Goal: Task Accomplishment & Management: Use online tool/utility

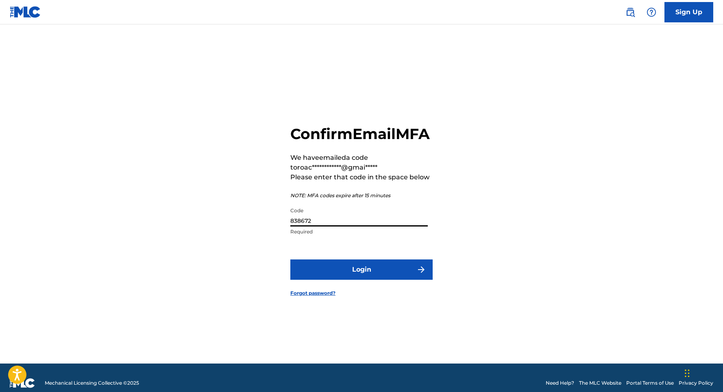
type input "838672"
click at [370, 276] on button "Login" at bounding box center [361, 269] width 142 height 20
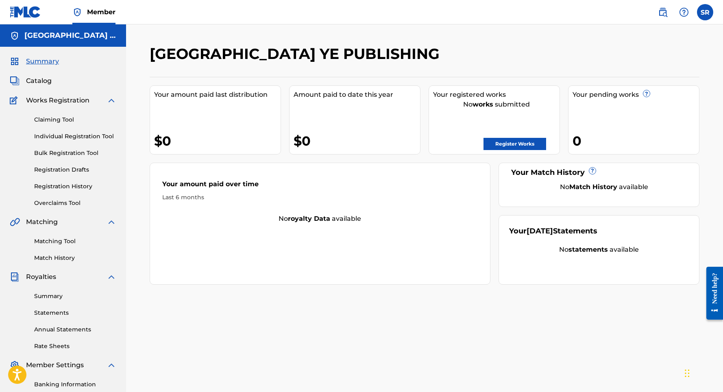
click at [68, 119] on link "Claiming Tool" at bounding box center [75, 119] width 82 height 9
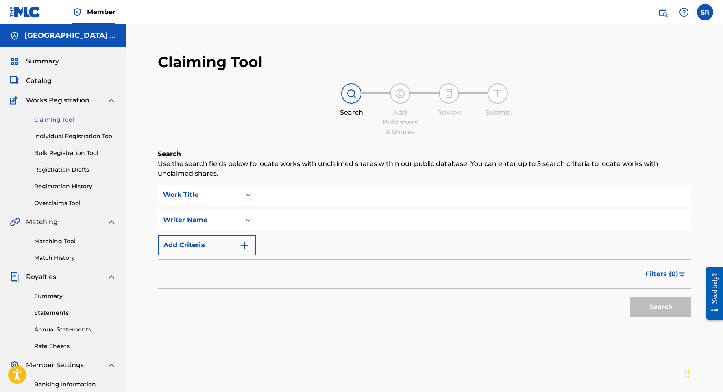
click at [257, 197] on input "Search Form" at bounding box center [473, 195] width 434 height 20
click at [247, 196] on icon "Search Form" at bounding box center [248, 195] width 8 height 8
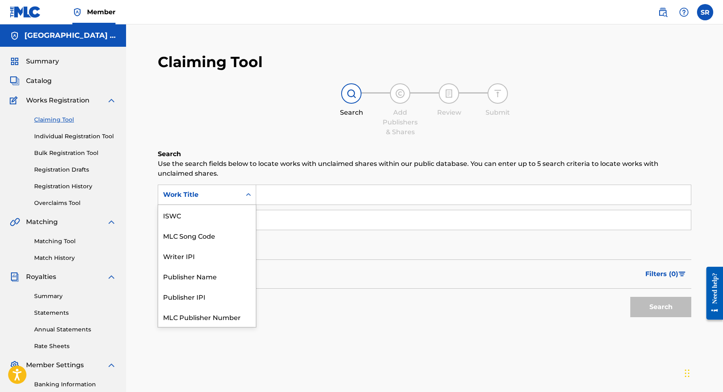
scroll to position [20, 0]
click at [277, 195] on input "Search Form" at bounding box center [473, 195] width 434 height 20
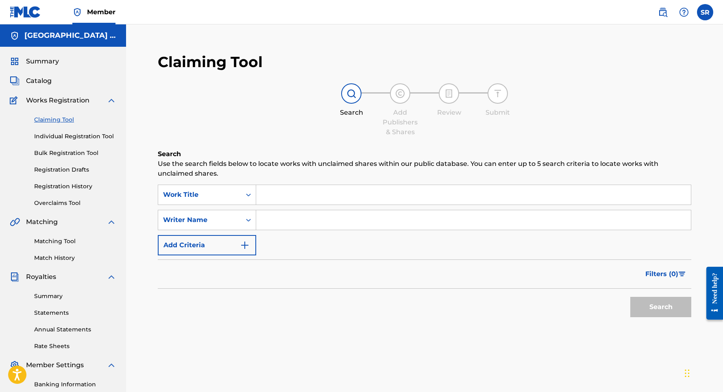
click at [282, 202] on input "Search Form" at bounding box center [473, 195] width 434 height 20
paste input "White Noise (Sleep & Relaxation Sounds)"
type input "White Noise (Sleep & Relaxation Sounds)"
click at [271, 229] on input "Search Form" at bounding box center [473, 220] width 434 height 20
paste input "[PERSON_NAME]"
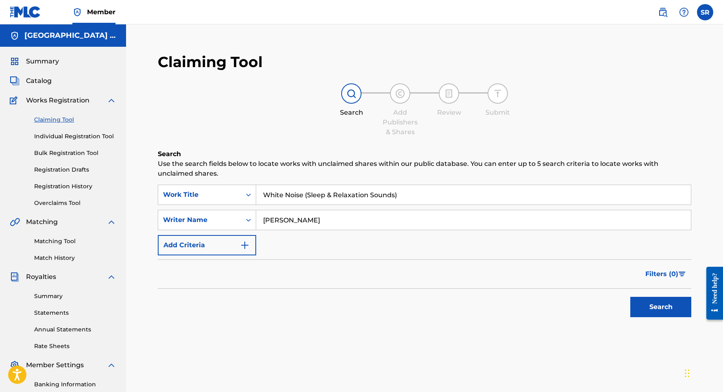
type input "[PERSON_NAME]"
click at [653, 310] on button "Search" at bounding box center [660, 307] width 61 height 20
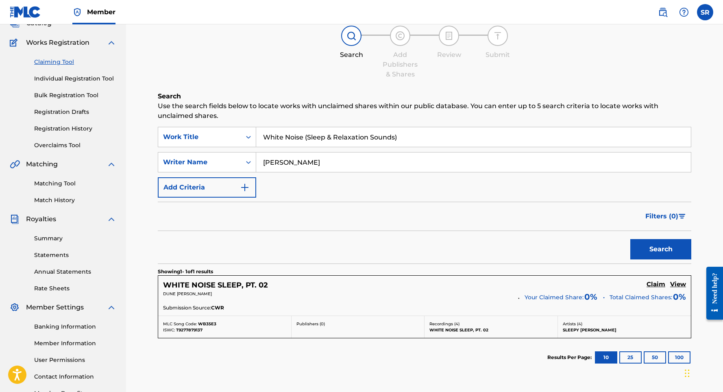
scroll to position [59, 0]
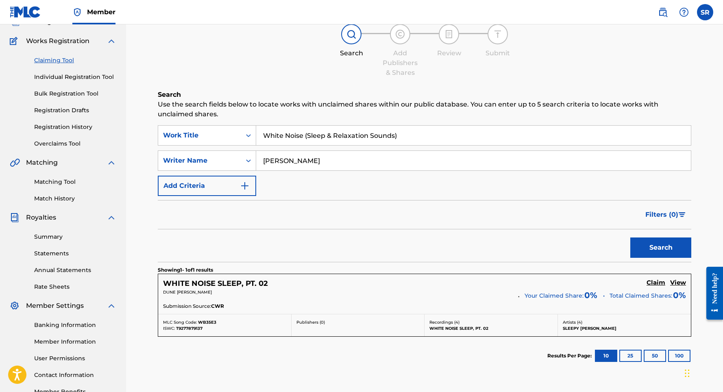
drag, startPoint x: 402, startPoint y: 135, endPoint x: 257, endPoint y: 138, distance: 144.3
click at [257, 138] on input "White Noise (Sleep & Relaxation Sounds)" at bounding box center [473, 136] width 434 height 20
paste input "ater Sounds (Sleep & Relaxation"
type input "Water Sounds (Sleep & Relaxation)"
click at [630, 243] on button "Search" at bounding box center [660, 247] width 61 height 20
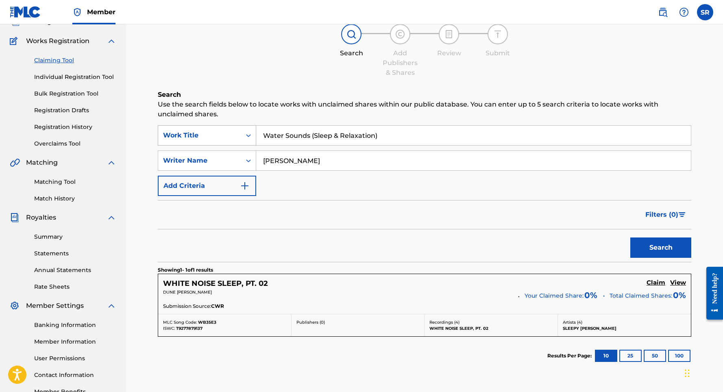
drag, startPoint x: 384, startPoint y: 136, endPoint x: 254, endPoint y: 138, distance: 130.1
click at [254, 138] on div "SearchWithCriteria80a1bf29-5015-484c-9068-e5133663b27f Work Title Water Sounds …" at bounding box center [424, 135] width 533 height 20
click at [647, 255] on button "Search" at bounding box center [660, 247] width 61 height 20
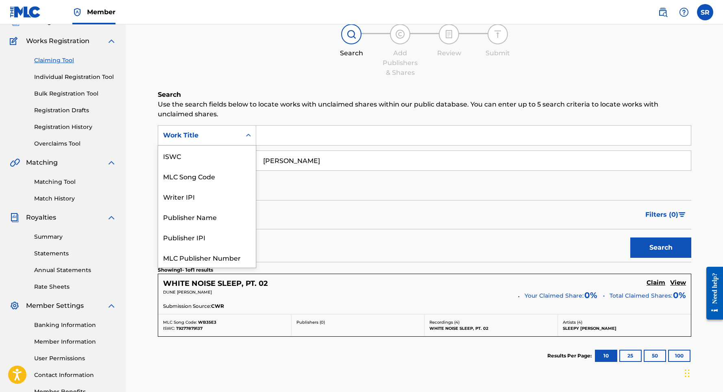
click at [240, 139] on div "Work Title" at bounding box center [199, 135] width 83 height 15
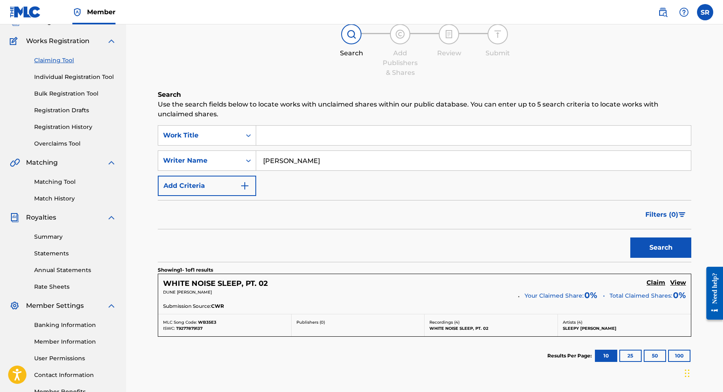
click at [296, 184] on div "SearchWithCriteria80a1bf29-5015-484c-9068-e5133663b27f Work Title SearchWithCri…" at bounding box center [424, 160] width 533 height 71
click at [235, 158] on div "Writer Name" at bounding box center [199, 161] width 73 height 10
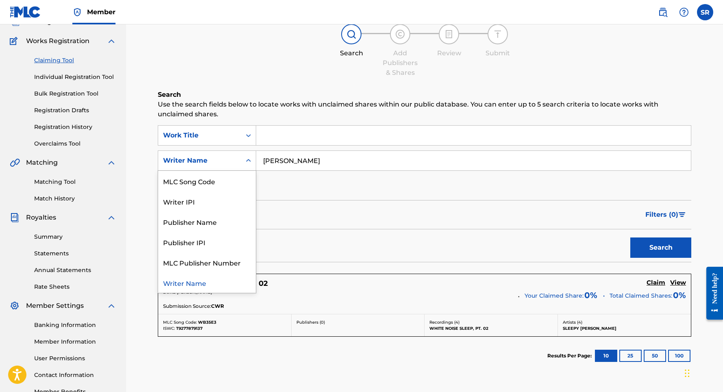
click at [301, 193] on div "SearchWithCriteria80a1bf29-5015-484c-9068-e5133663b27f Work Title SearchWithCri…" at bounding box center [424, 160] width 533 height 71
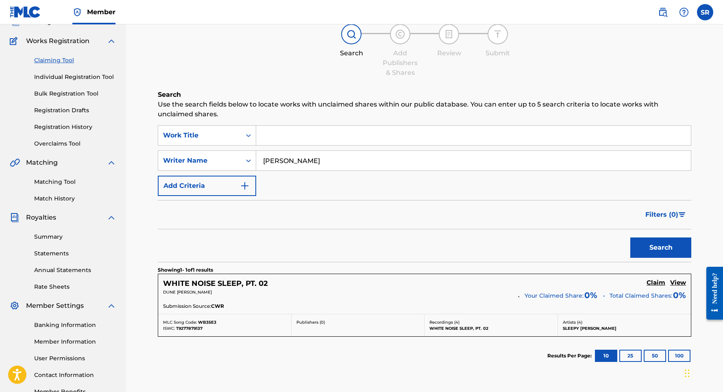
click at [240, 187] on img "Search Form" at bounding box center [245, 186] width 10 height 10
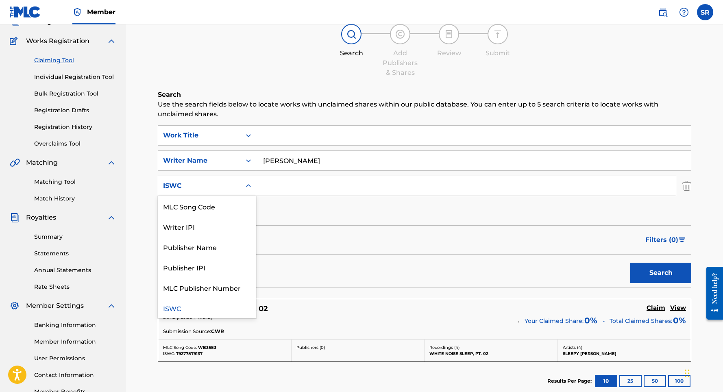
click at [241, 185] on div "ISWC" at bounding box center [199, 185] width 83 height 15
click at [283, 230] on div "Filters ( 0 )" at bounding box center [424, 239] width 533 height 29
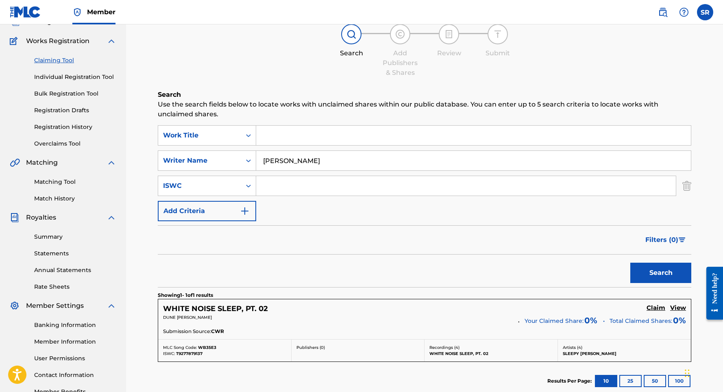
click at [689, 183] on img "Search Form" at bounding box center [686, 186] width 9 height 20
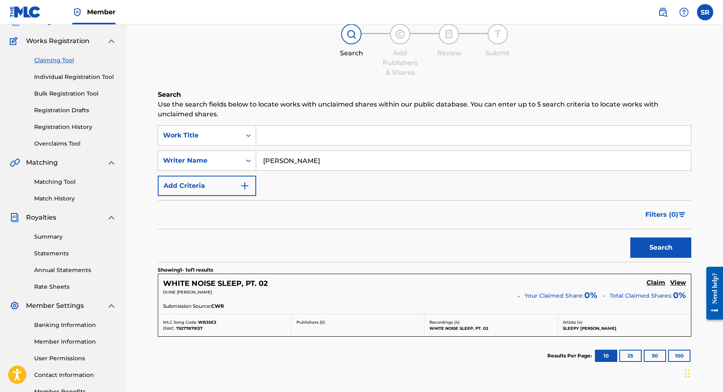
drag, startPoint x: 315, startPoint y: 163, endPoint x: 255, endPoint y: 159, distance: 60.7
click at [255, 159] on div "SearchWithCriteriad6825d32-2031-4d29-b0e8-c6bfd9d201c8 Writer Name [PERSON_NAME]" at bounding box center [424, 160] width 533 height 20
paste input "[PERSON_NAME]"
type input "[PERSON_NAME]"
click at [271, 137] on input "Search Form" at bounding box center [473, 136] width 434 height 20
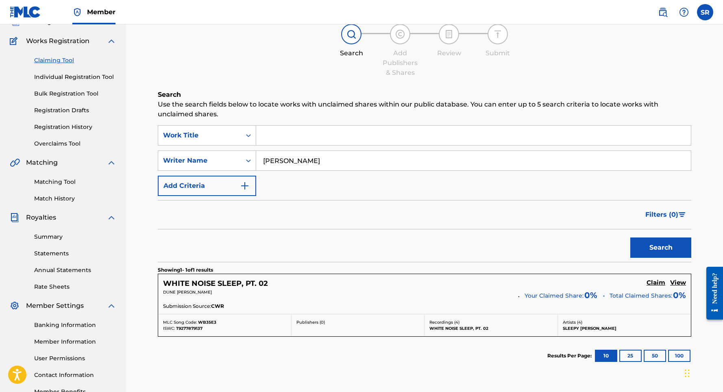
paste input "Ambient Sleep Sounds (Mindfulness & Relaxation)"
type input "Ambient Sleep Sounds (Mindfulness & Relaxation)"
click at [646, 245] on button "Search" at bounding box center [660, 247] width 61 height 20
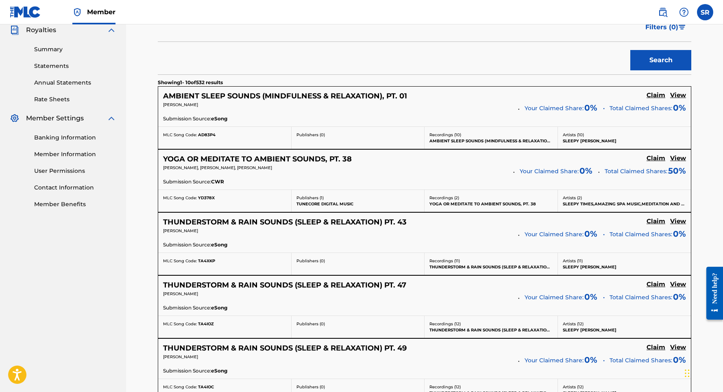
scroll to position [253, 0]
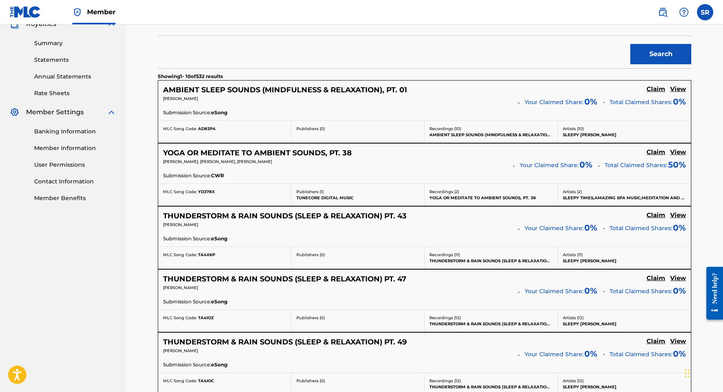
click at [387, 216] on h5 "THUNDERSTORM & RAIN SOUNDS (SLEEP & RELAXATION) PT. 43" at bounding box center [284, 215] width 243 height 9
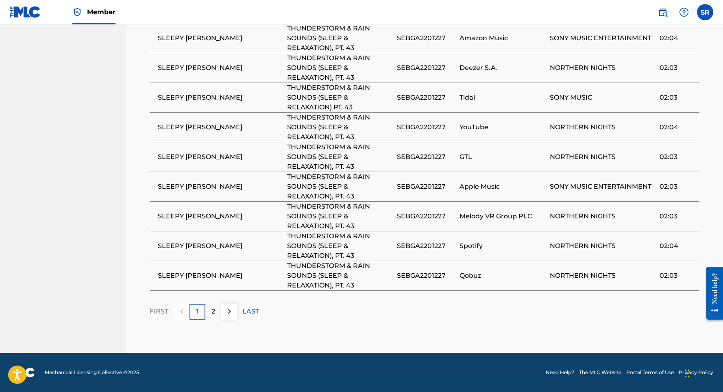
scroll to position [525, 0]
click at [218, 309] on div "2" at bounding box center [213, 312] width 16 height 16
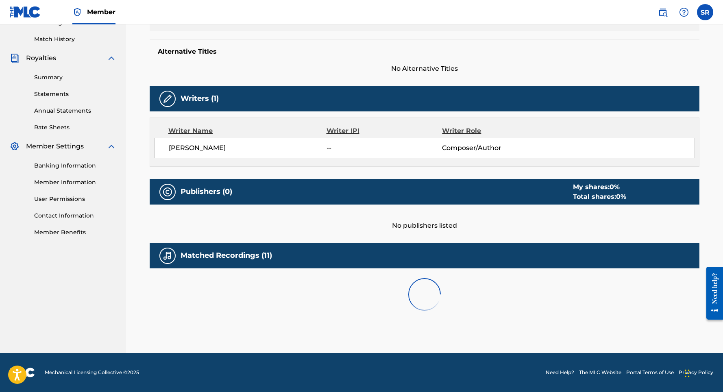
scroll to position [219, 0]
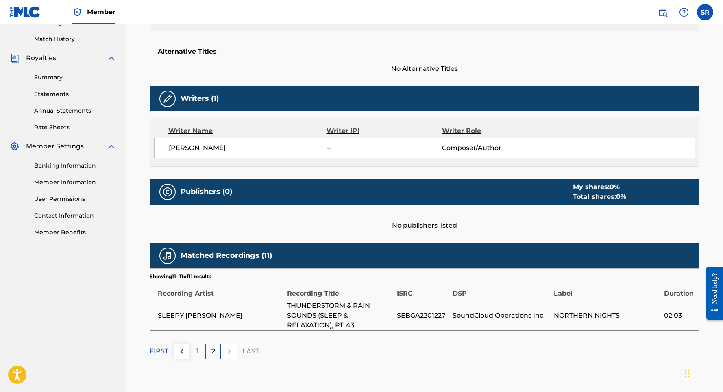
click at [198, 351] on p "1" at bounding box center [197, 351] width 2 height 10
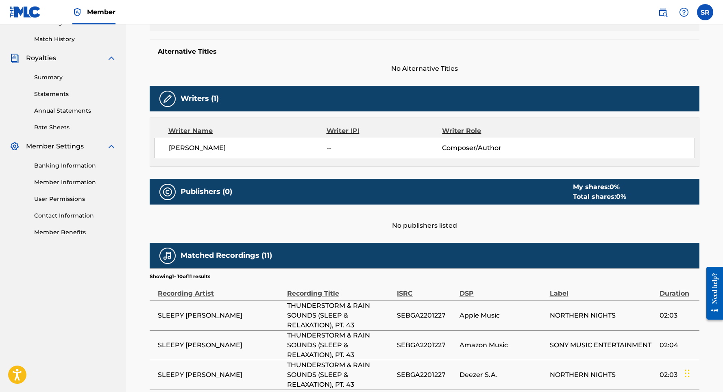
click at [466, 150] on span "Composer/Author" at bounding box center [494, 148] width 105 height 10
click at [467, 131] on div "Writer Role" at bounding box center [494, 131] width 105 height 10
click at [194, 142] on div "[PERSON_NAME] -- Composer/Author" at bounding box center [424, 148] width 541 height 20
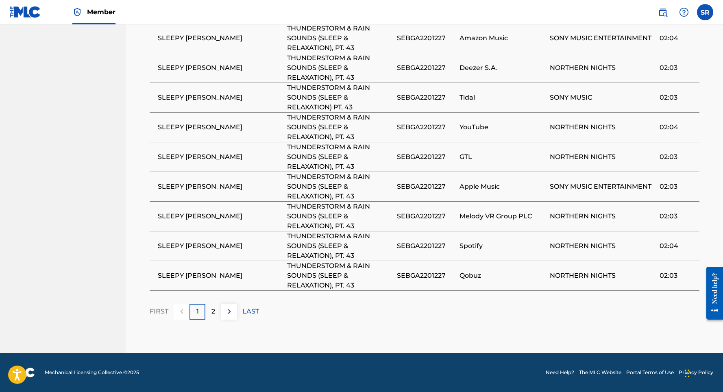
scroll to position [525, 0]
click at [185, 311] on div at bounding box center [182, 312] width 16 height 16
click at [191, 313] on div "1" at bounding box center [197, 312] width 16 height 16
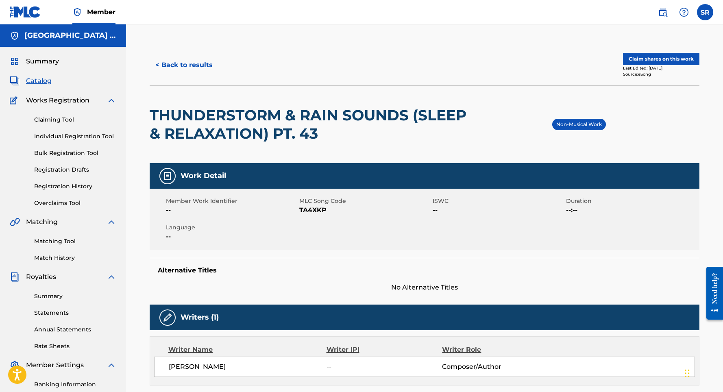
scroll to position [0, 0]
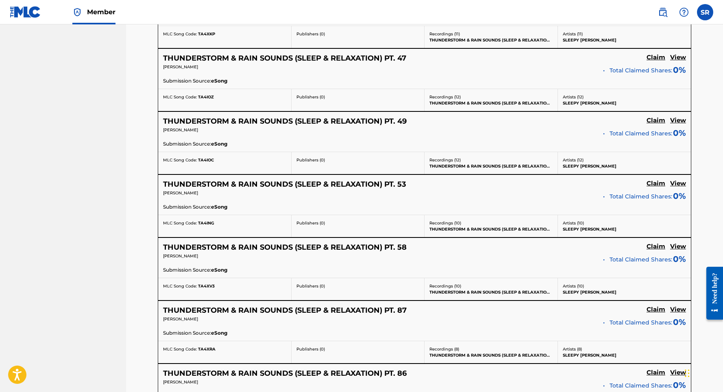
scroll to position [474, 0]
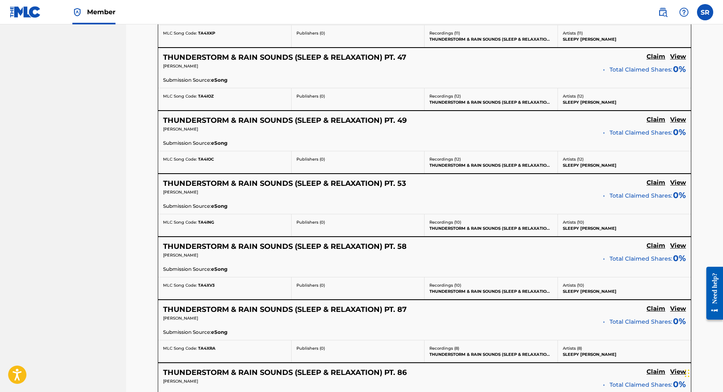
click at [679, 182] on h5 "View" at bounding box center [678, 183] width 16 height 8
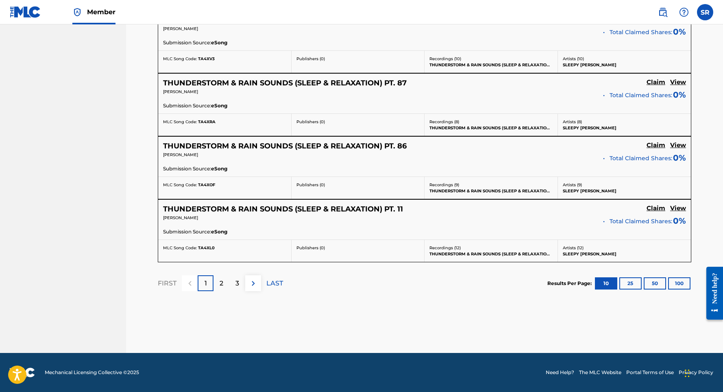
scroll to position [699, 0]
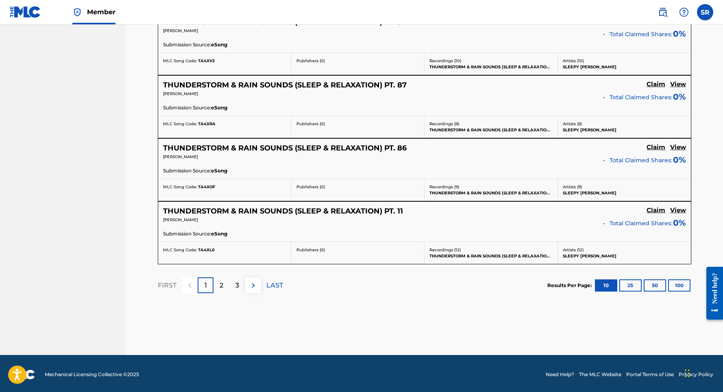
click at [674, 283] on button "100" at bounding box center [679, 285] width 22 height 12
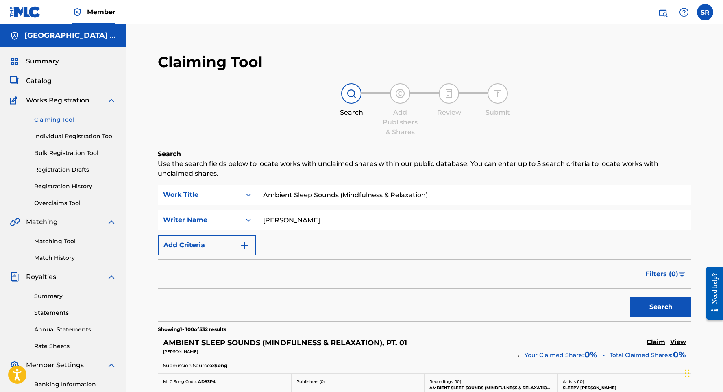
scroll to position [0, 0]
drag, startPoint x: 431, startPoint y: 193, endPoint x: 246, endPoint y: 189, distance: 185.4
click at [246, 189] on div "SearchWithCriteria80a1bf29-5015-484c-9068-e5133663b27f Work Title Ambient Sleep…" at bounding box center [424, 195] width 533 height 20
paste input "Water Sounds"
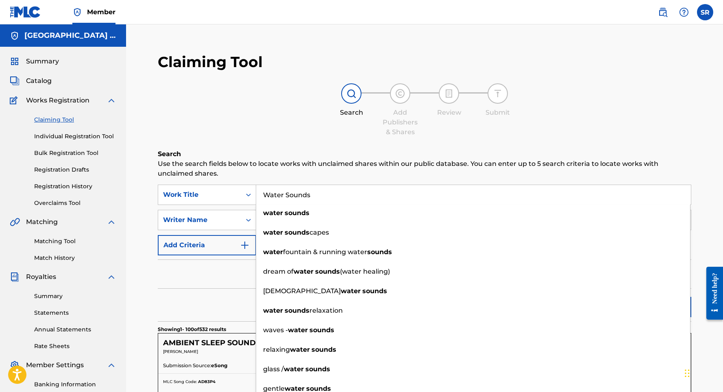
type input "Water Sounds"
click at [225, 267] on div "Filters ( 0 )" at bounding box center [424, 273] width 533 height 29
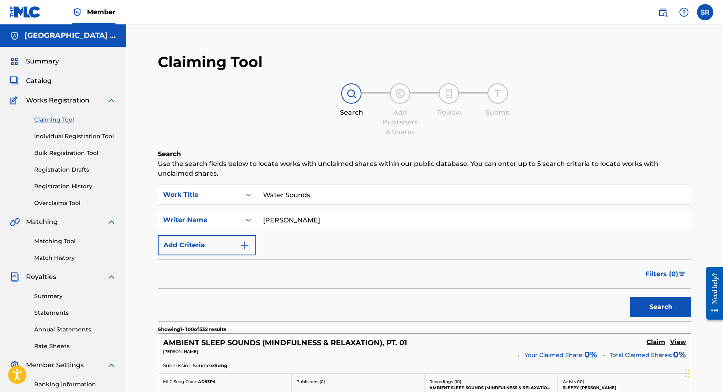
click at [660, 300] on button "Search" at bounding box center [660, 307] width 61 height 20
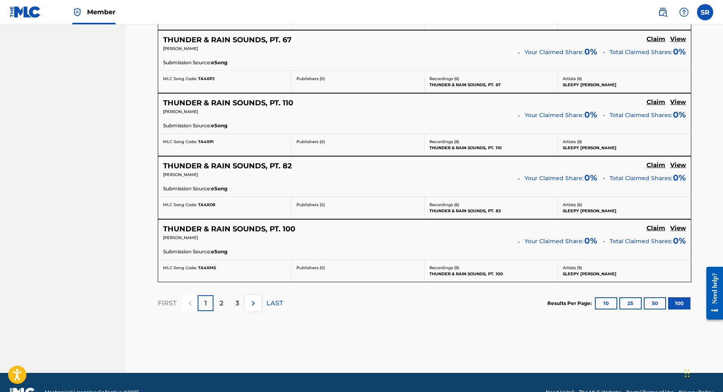
scroll to position [6344, 0]
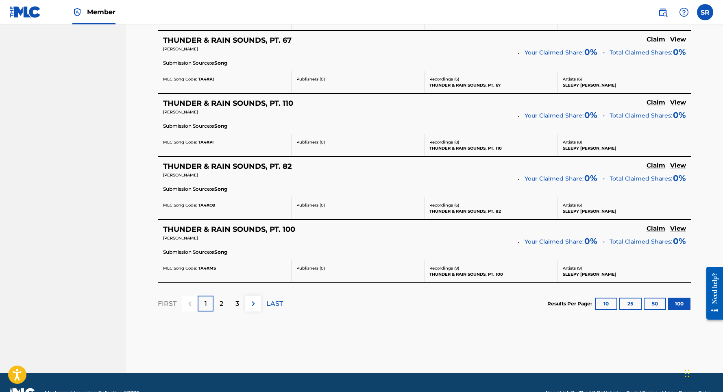
click at [235, 299] on p "3" at bounding box center [237, 304] width 4 height 10
